Goal: Information Seeking & Learning: Find specific page/section

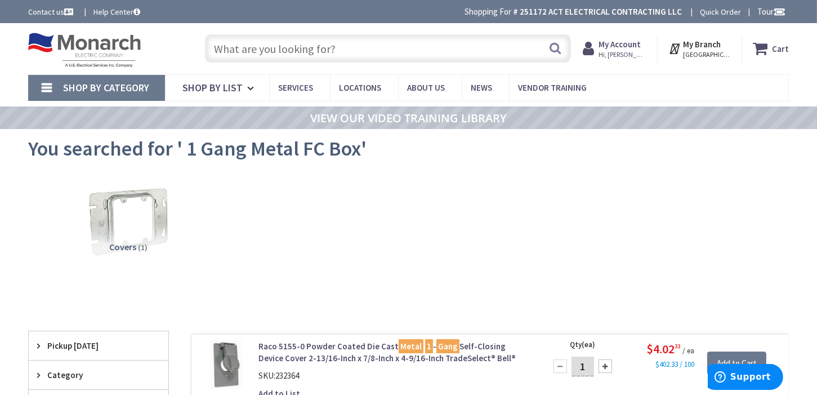
click at [348, 48] on input "text" at bounding box center [388, 48] width 366 height 28
paste input "#12 THHN Stranded Wire"
type input "#12 THHN Stranded Wire"
click at [561, 51] on button "Search" at bounding box center [555, 47] width 15 height 25
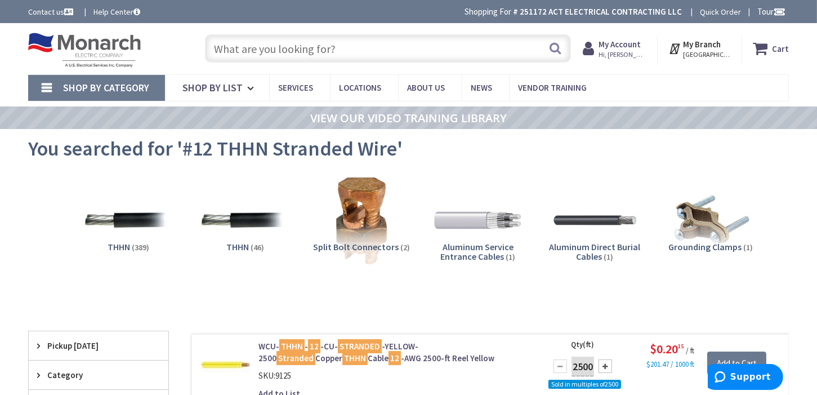
click at [354, 51] on input "text" at bounding box center [388, 48] width 366 height 28
paste input "12-2 MC Wire"
type input "12-2 MC Wire"
click at [558, 54] on button "Search" at bounding box center [555, 47] width 15 height 25
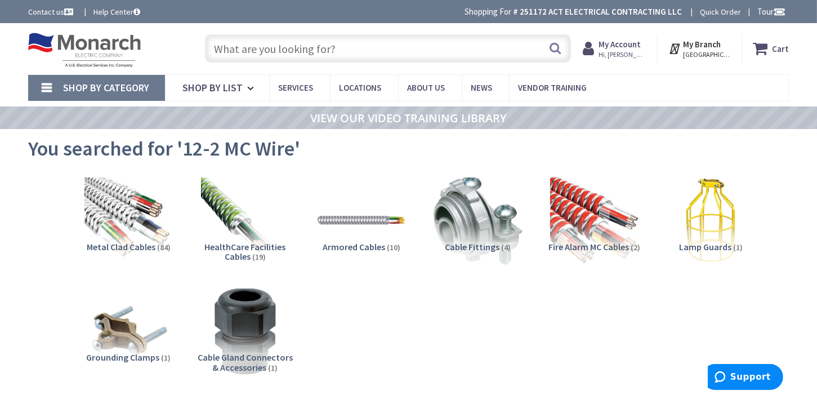
click at [384, 52] on input "text" at bounding box center [388, 48] width 366 height 28
paste input "12-2 MC Straight Connector"
type input "12-2 MC Straight Connector"
click at [554, 51] on button "Search" at bounding box center [555, 47] width 15 height 25
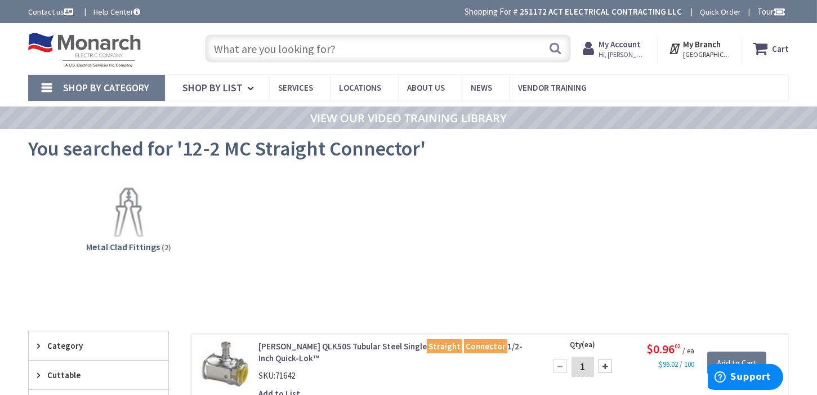
click at [338, 52] on input "text" at bounding box center [388, 48] width 366 height 28
paste input "3/8 MC One Hole Strap"
type input "3/8 MC One Hole Strap"
click at [560, 51] on button "Search" at bounding box center [555, 47] width 15 height 25
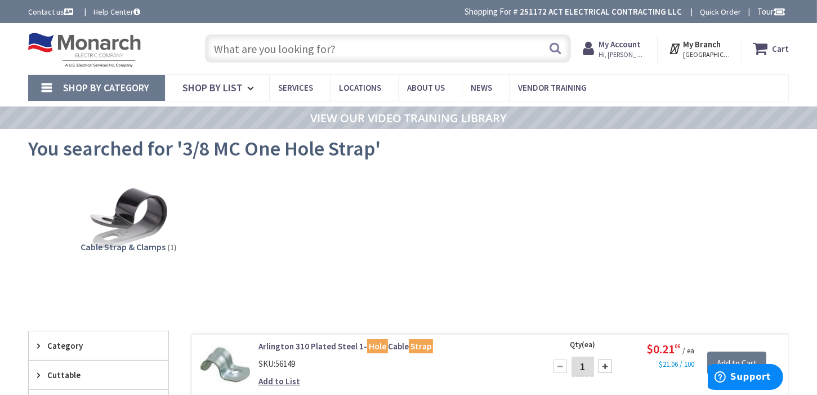
click at [346, 48] on input "text" at bounding box center [388, 48] width 366 height 28
paste input "4" x 2 1/8" Metal Junction Box"
type input "4" x 2 1/8" Metal Junction Box"
click at [558, 50] on button "Search" at bounding box center [555, 47] width 15 height 25
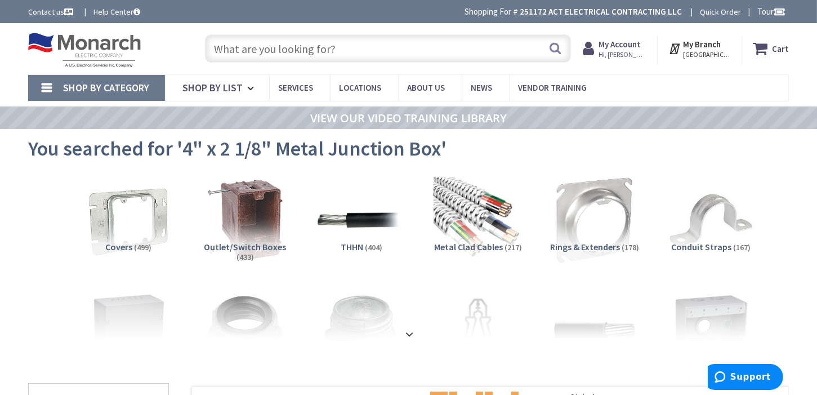
click at [356, 52] on input "text" at bounding box center [388, 48] width 366 height 28
paste input "4" Metal Blank Cover"
type input "4" Metal Blank Cover"
click at [553, 48] on button "Search" at bounding box center [555, 47] width 15 height 25
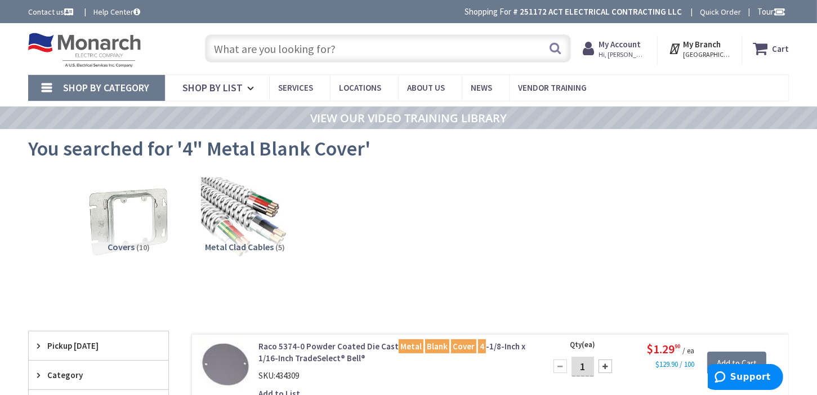
click at [360, 47] on input "text" at bounding box center [388, 48] width 366 height 28
paste input "2 Gang Metal FS Blank Cover"
type input "2 Gang Metal FS Blank Cover"
click at [557, 51] on button "Search" at bounding box center [555, 47] width 15 height 25
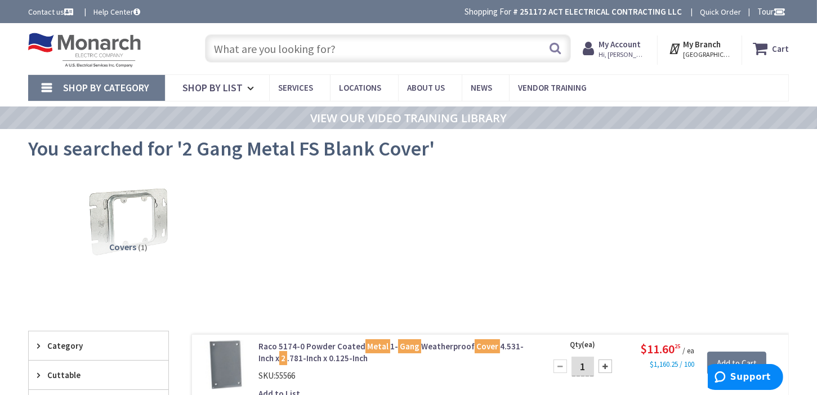
click at [342, 47] on input "text" at bounding box center [388, 48] width 366 height 28
paste input "1/2" Metallic LiquidTight Straight Connector"
type input "1/2" Metallic LiquidTight Straight Connector"
click at [555, 50] on button "Search" at bounding box center [555, 47] width 15 height 25
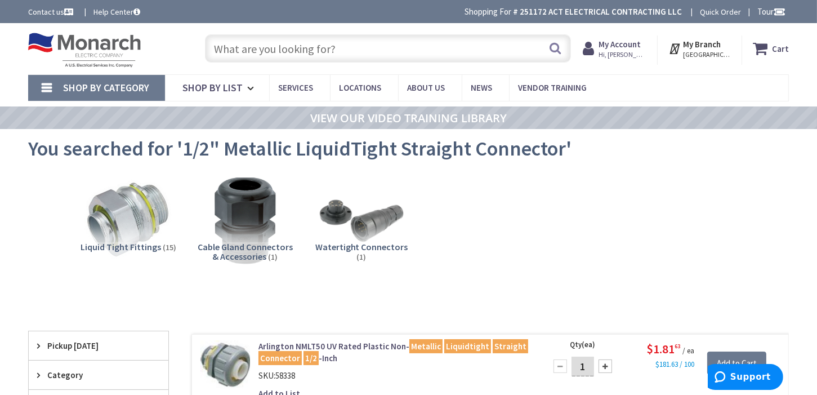
drag, startPoint x: 342, startPoint y: 43, endPoint x: 339, endPoint y: 52, distance: 8.7
click at [341, 50] on input "text" at bounding box center [388, 48] width 366 height 28
paste input "2 Pole 20A Toggle switch"
type input "2 Pole 20A Toggle switch"
click at [555, 52] on button "Search" at bounding box center [555, 47] width 15 height 25
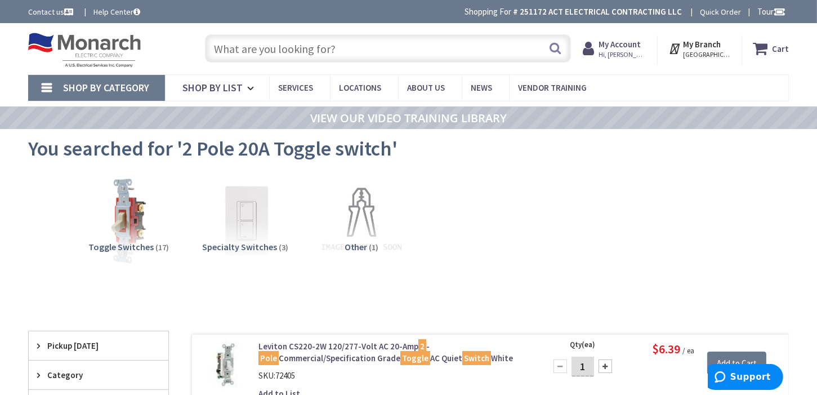
click at [317, 51] on input "text" at bounding box center [388, 48] width 366 height 28
paste input "1 Gang Bubble Cover"
type input "1 Gang Bubble Cover"
click at [555, 52] on button "Search" at bounding box center [555, 47] width 15 height 25
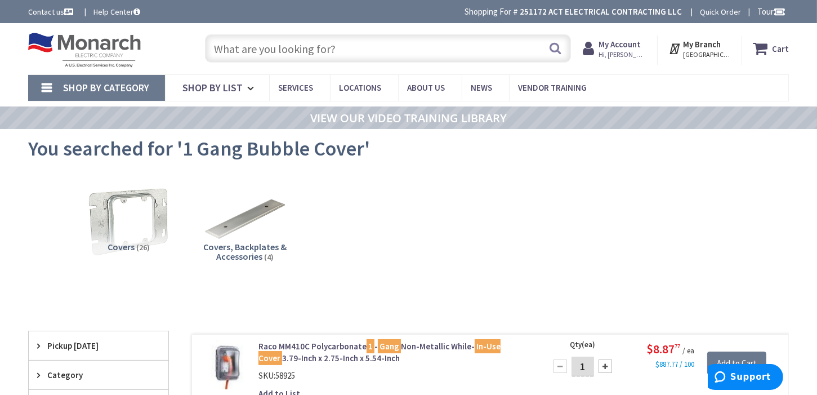
click at [343, 51] on input "text" at bounding box center [388, 48] width 366 height 28
paste input "Siemens 2 Pole 20A Breaker"
type input "Siemens 2 Pole 20A Breaker"
click at [554, 47] on button "Search" at bounding box center [555, 47] width 15 height 25
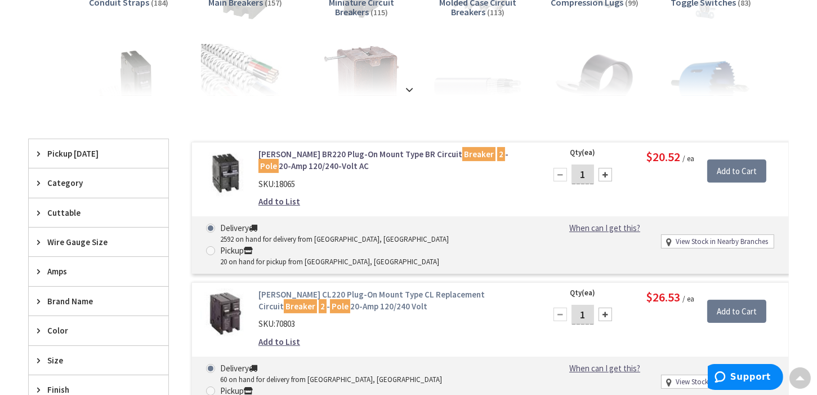
scroll to position [225, 0]
